Goal: Information Seeking & Learning: Learn about a topic

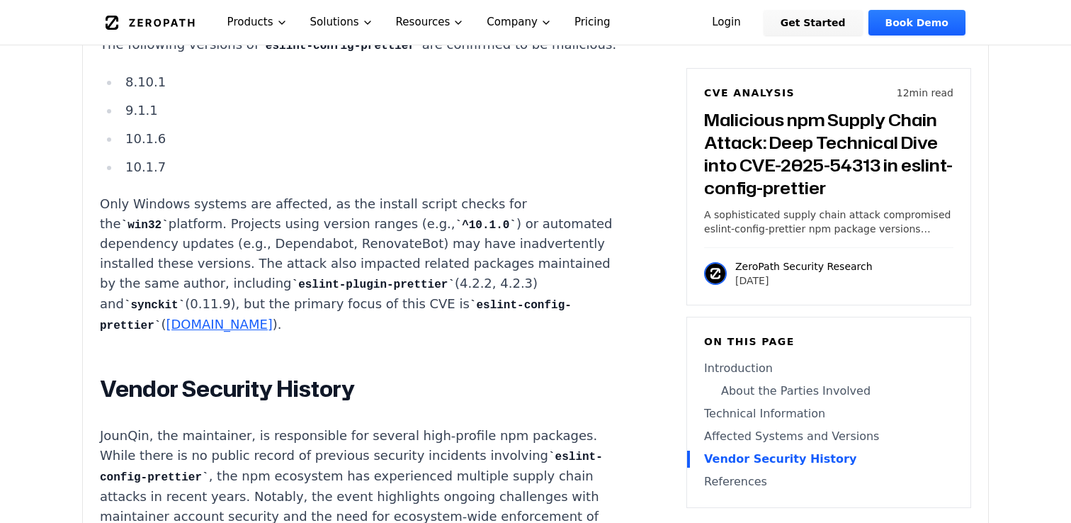
scroll to position [2563, 0]
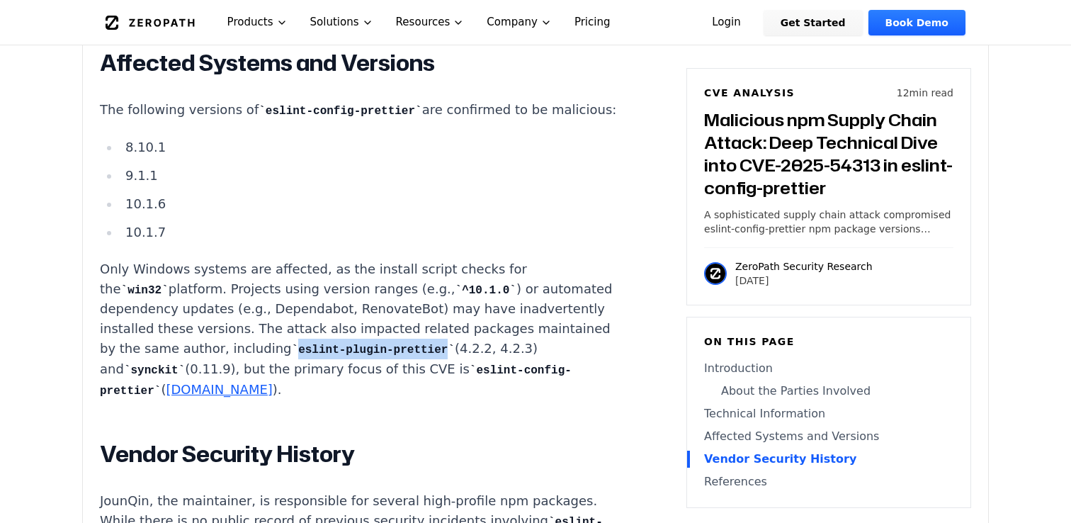
drag, startPoint x: 501, startPoint y: 244, endPoint x: 154, endPoint y: 263, distance: 346.8
click at [292, 343] on code "eslint-plugin-prettier" at bounding box center [373, 349] width 163 height 13
copy code "eslint-plugin-prettier"
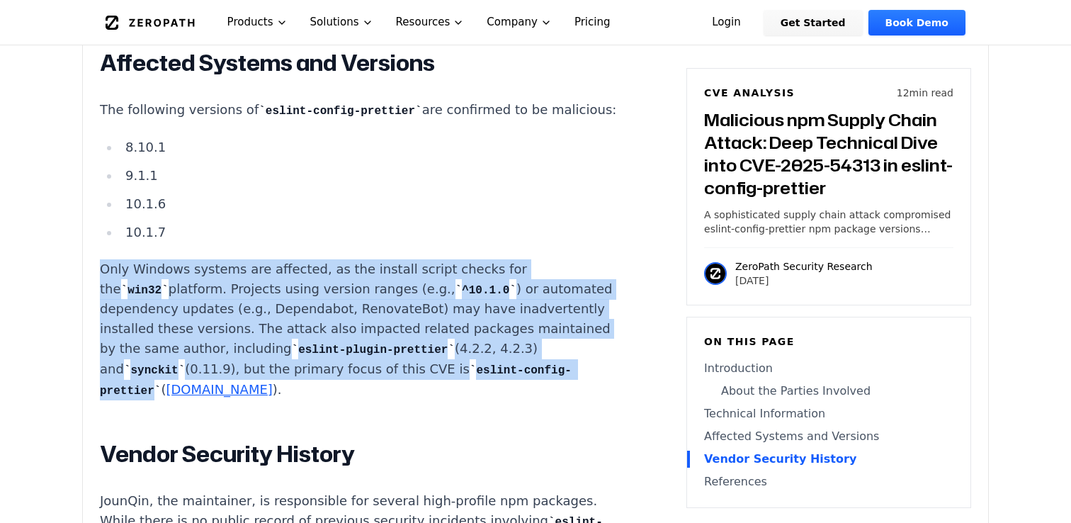
drag, startPoint x: 99, startPoint y: 175, endPoint x: 261, endPoint y: 275, distance: 189.8
copy p "Only Windows systems are affected, as the install script checks for the win32 p…"
click at [269, 259] on p "Only Windows systems are affected, as the install script checks for the win32 p…" at bounding box center [363, 330] width 527 height 142
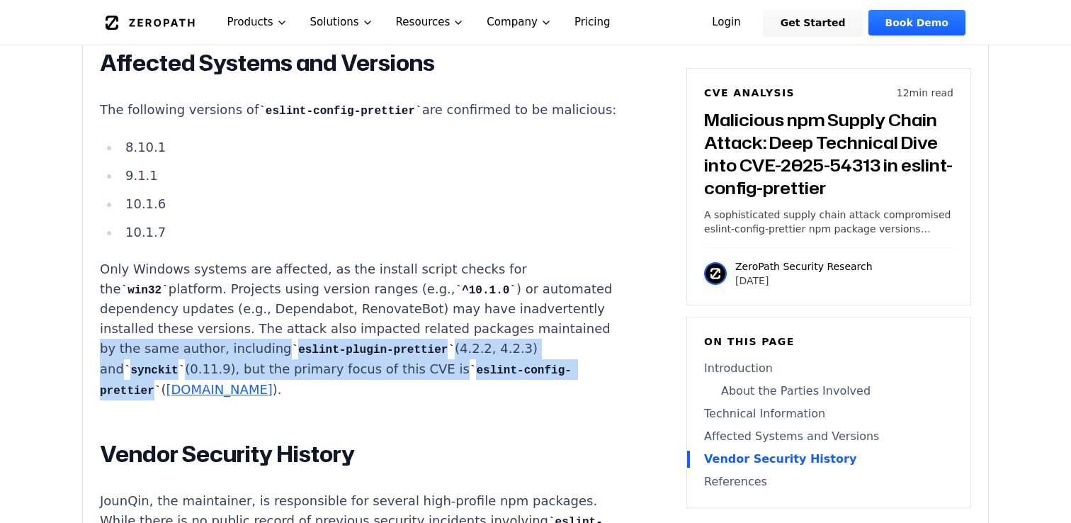
drag, startPoint x: 326, startPoint y: 239, endPoint x: 262, endPoint y: 284, distance: 77.8
click at [262, 284] on p "Only Windows systems are affected, as the install script checks for the win32 p…" at bounding box center [363, 330] width 527 height 142
copy p "by the same author, including eslint-plugin-prettier (4.2.2, 4.2.3) and synckit…"
